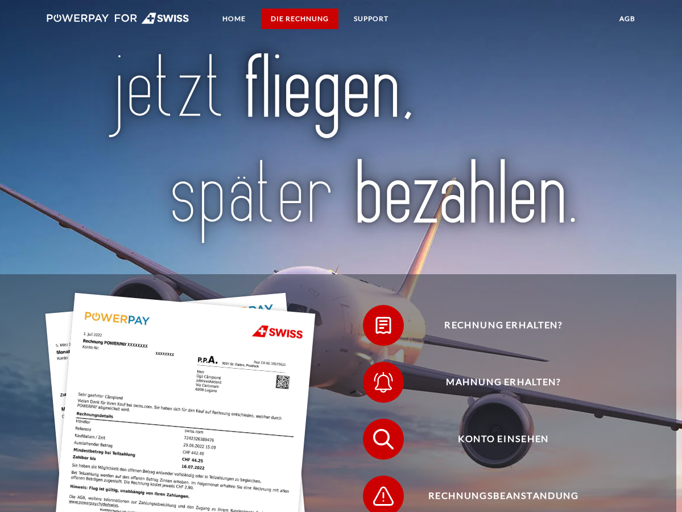
click at [298, 14] on link "DIE RECHNUNG" at bounding box center [299, 19] width 77 height 20
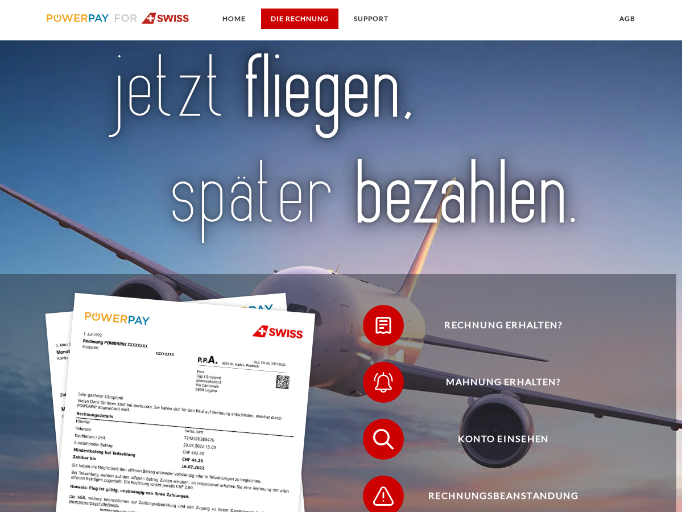
scroll to position [744, 0]
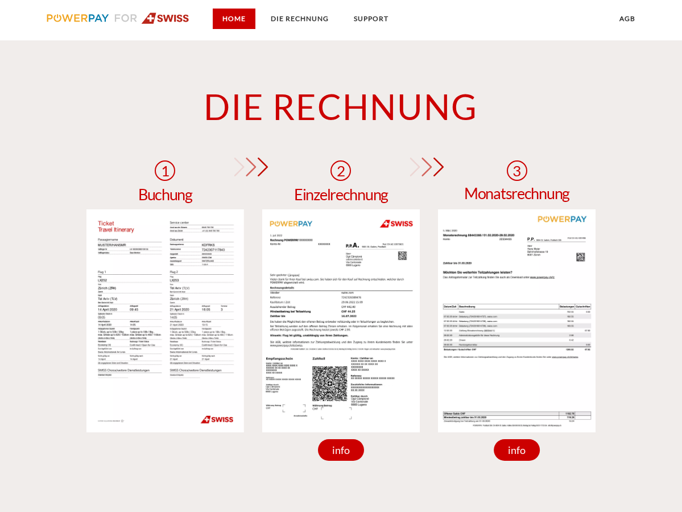
click at [228, 15] on link "Home" at bounding box center [234, 19] width 43 height 20
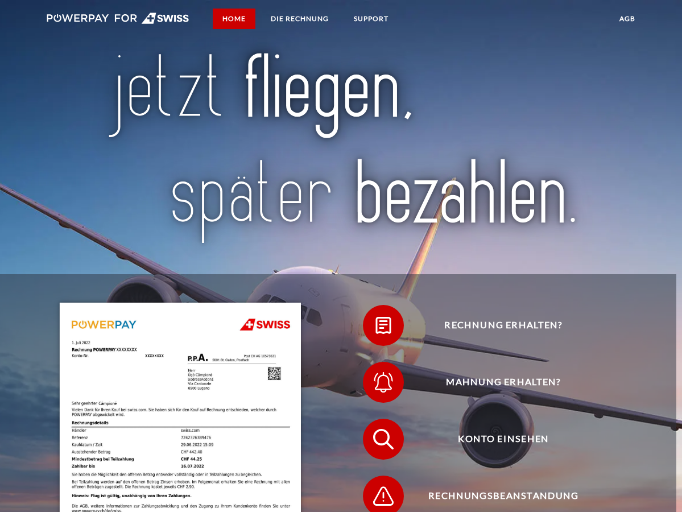
click at [233, 15] on link "Home" at bounding box center [234, 19] width 43 height 20
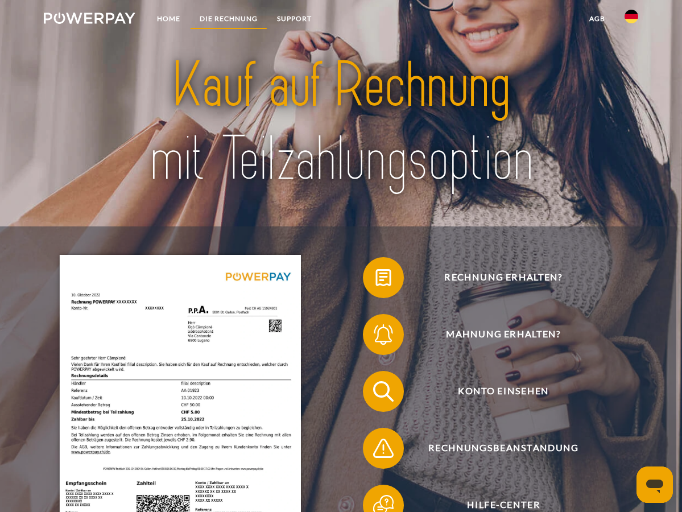
scroll to position [7, 0]
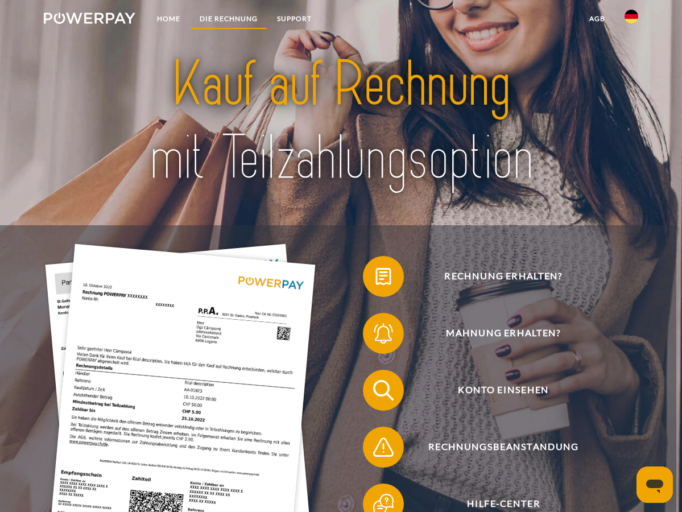
click at [234, 16] on link "DIE RECHNUNG" at bounding box center [228, 19] width 77 height 20
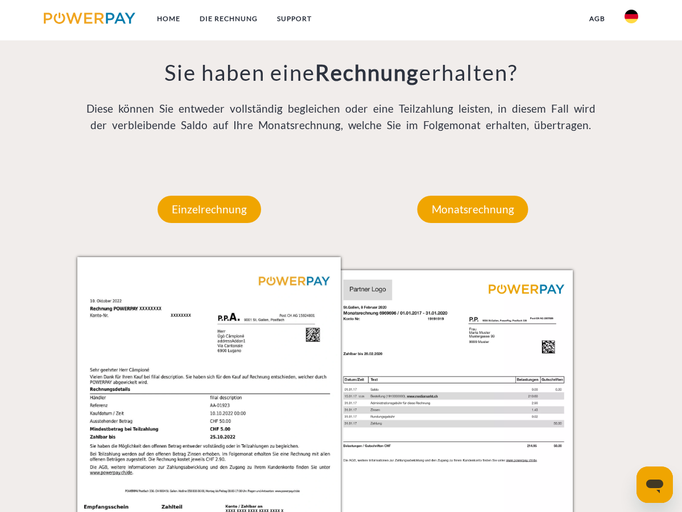
scroll to position [800, 0]
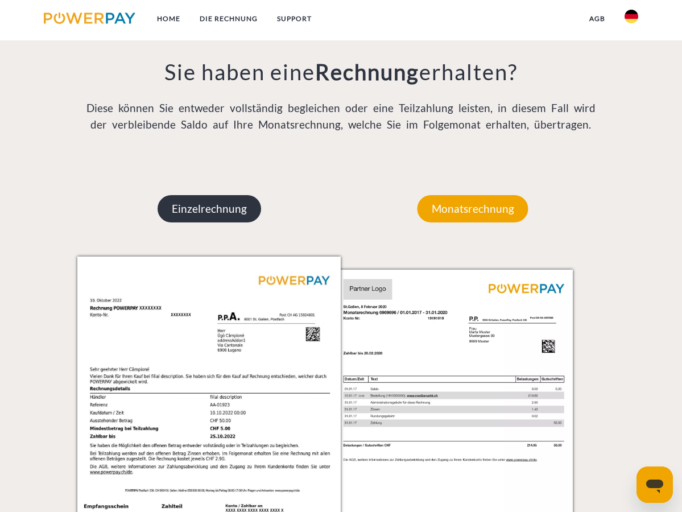
click at [215, 202] on p "Einzelrechnung" at bounding box center [210, 208] width 104 height 27
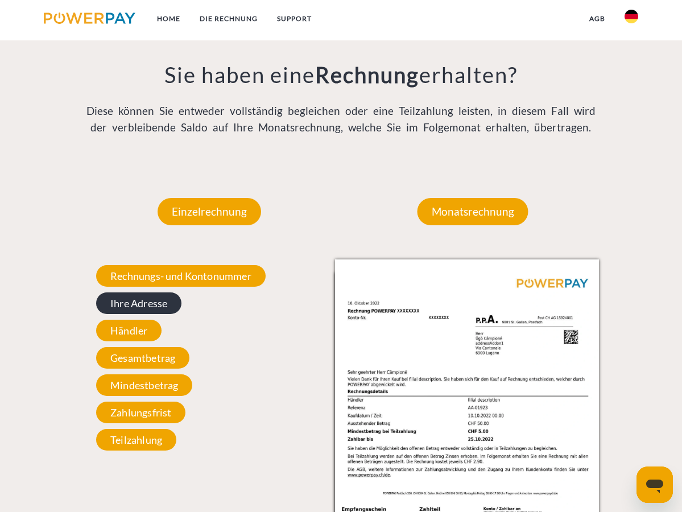
scroll to position [798, 1]
click at [162, 302] on span "Ihre Adresse" at bounding box center [138, 303] width 85 height 22
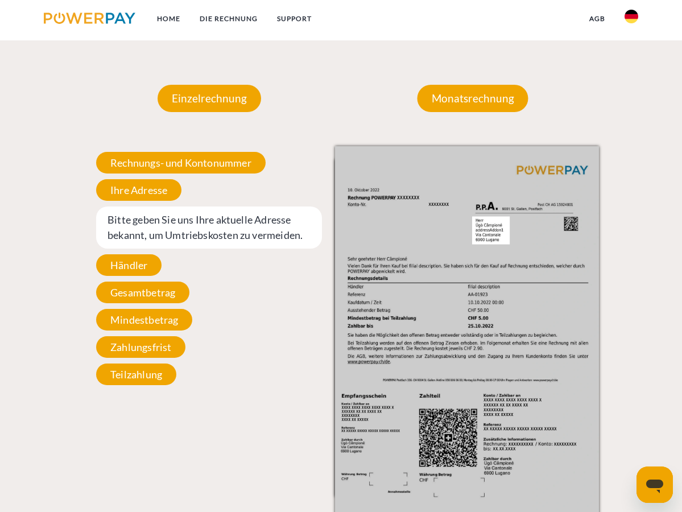
scroll to position [910, 0]
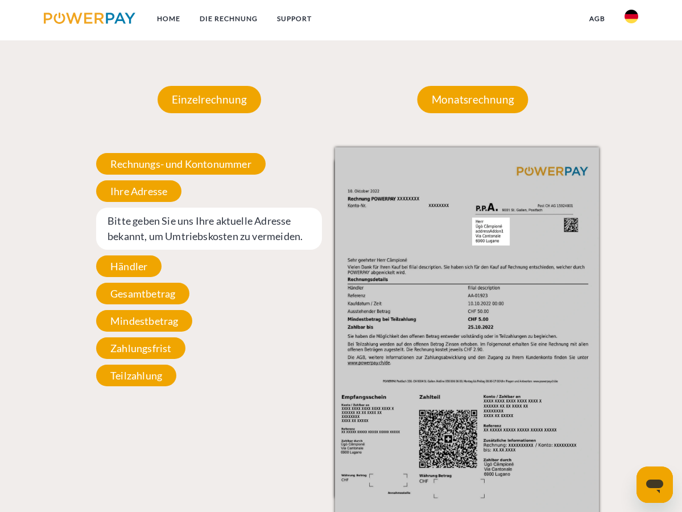
click at [497, 230] on img at bounding box center [467, 333] width 264 height 373
click at [143, 188] on span "Ihre Adresse" at bounding box center [138, 191] width 85 height 22
click at [142, 188] on span "Ihre Adresse" at bounding box center [138, 191] width 85 height 22
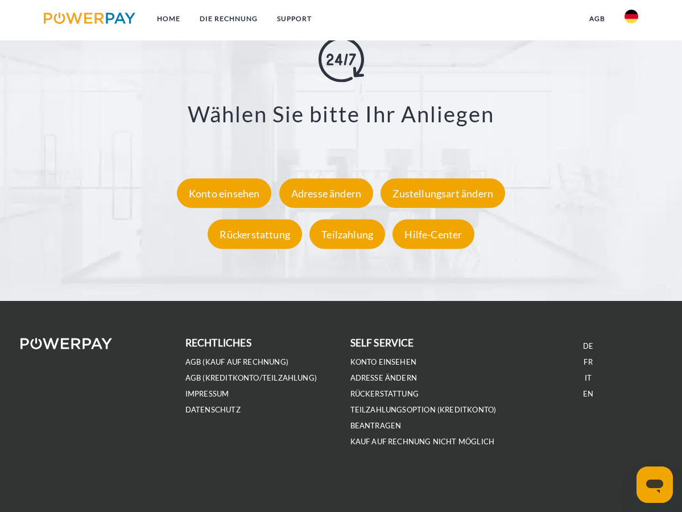
scroll to position [1953, 0]
click at [222, 189] on div "Konto einsehen" at bounding box center [224, 194] width 95 height 30
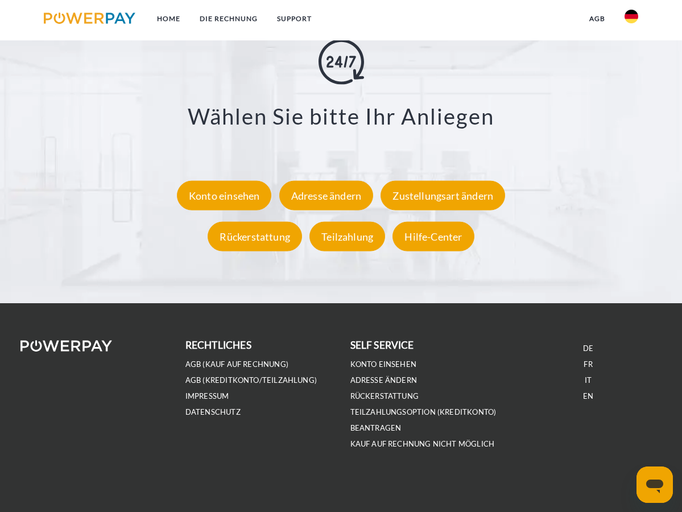
scroll to position [7, 0]
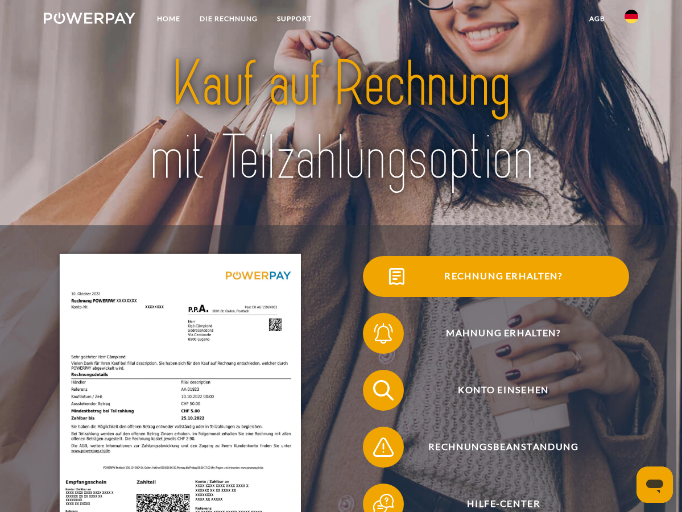
click at [506, 275] on span "Rechnung erhalten?" at bounding box center [503, 276] width 251 height 41
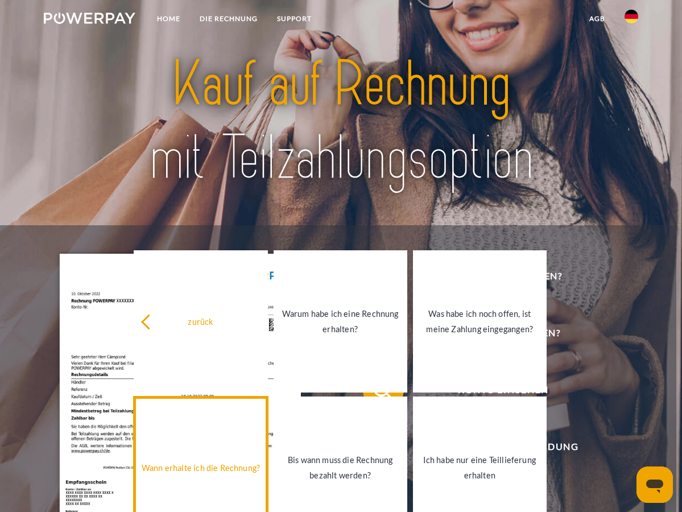
click at [218, 467] on div "Wann erhalte ich die Rechnung?" at bounding box center [201, 467] width 120 height 15
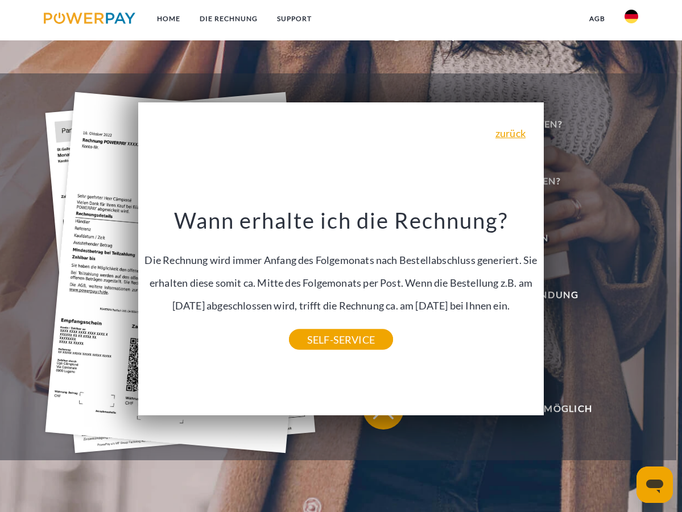
scroll to position [160, 0]
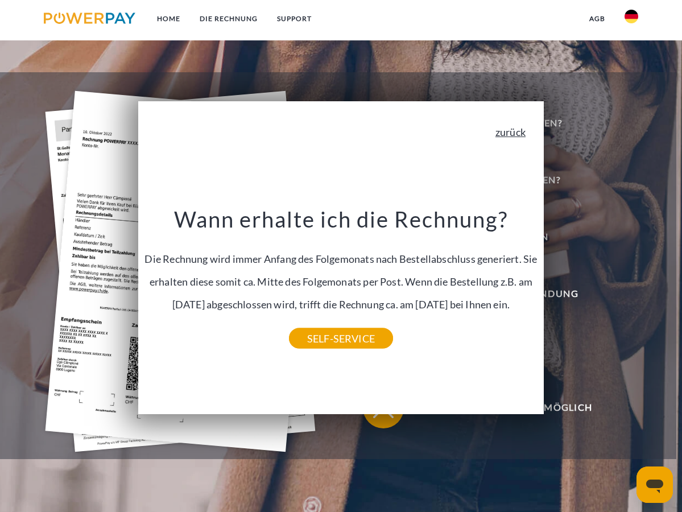
click at [500, 130] on link "zurück" at bounding box center [511, 132] width 30 height 10
